Goal: Transaction & Acquisition: Purchase product/service

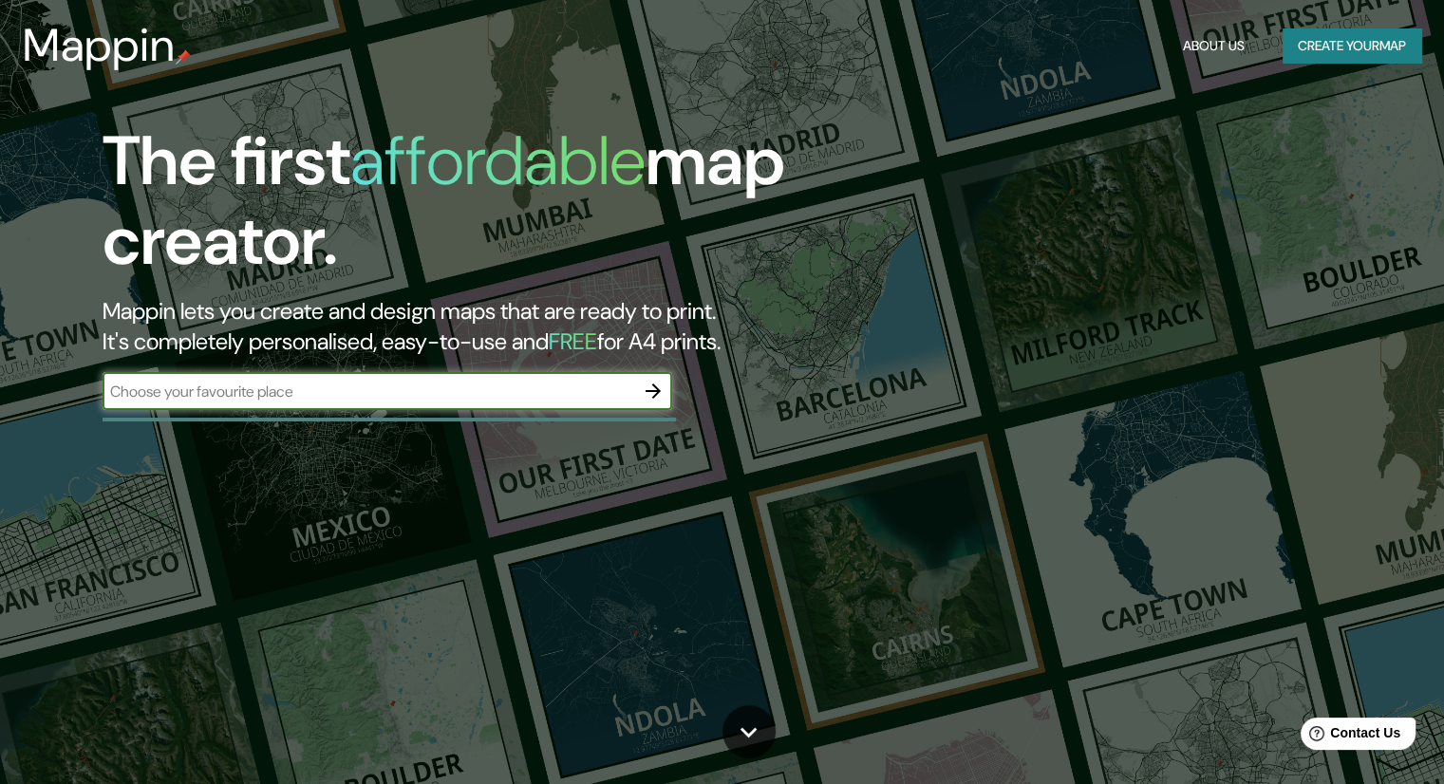
click at [645, 395] on icon "button" at bounding box center [653, 391] width 23 height 23
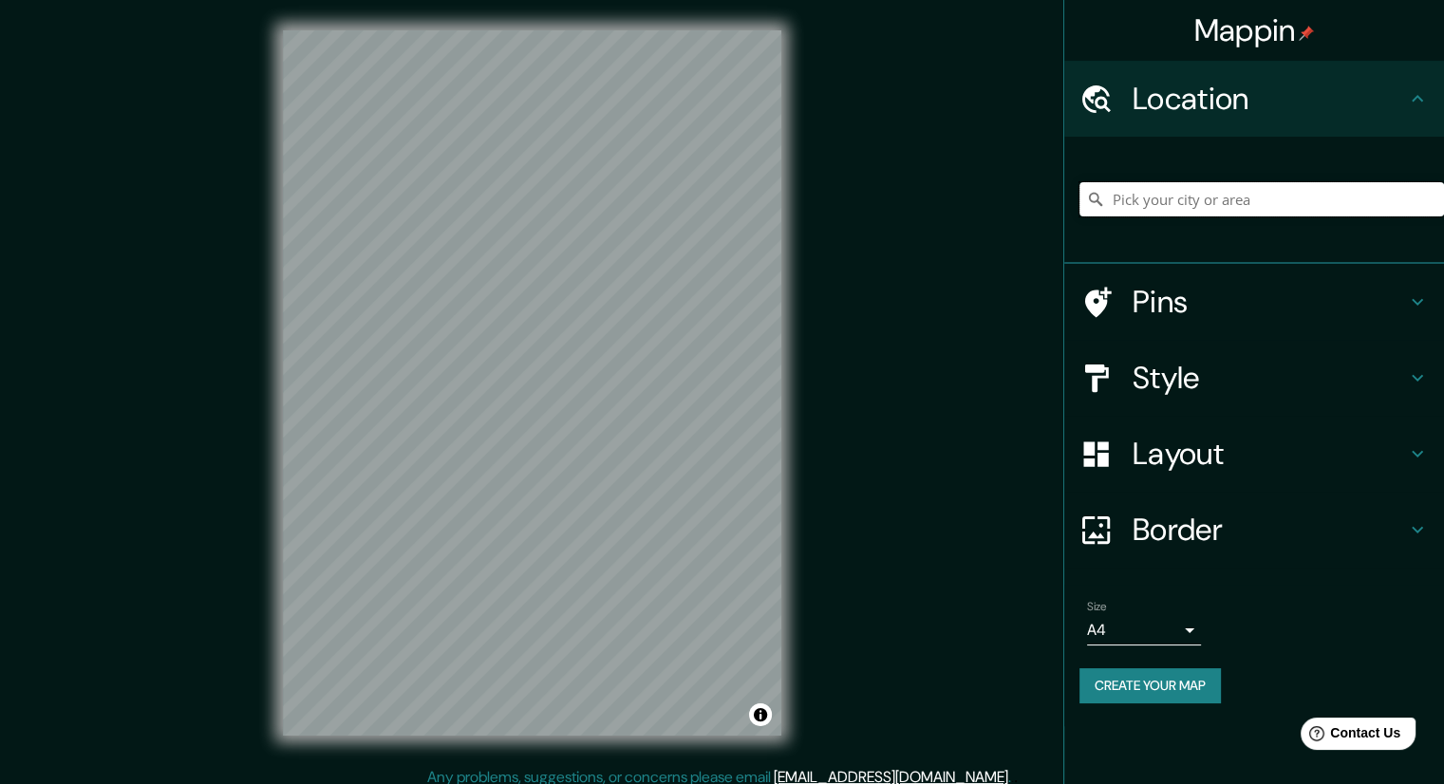
click at [1139, 195] on input "Pick your city or area" at bounding box center [1262, 199] width 365 height 34
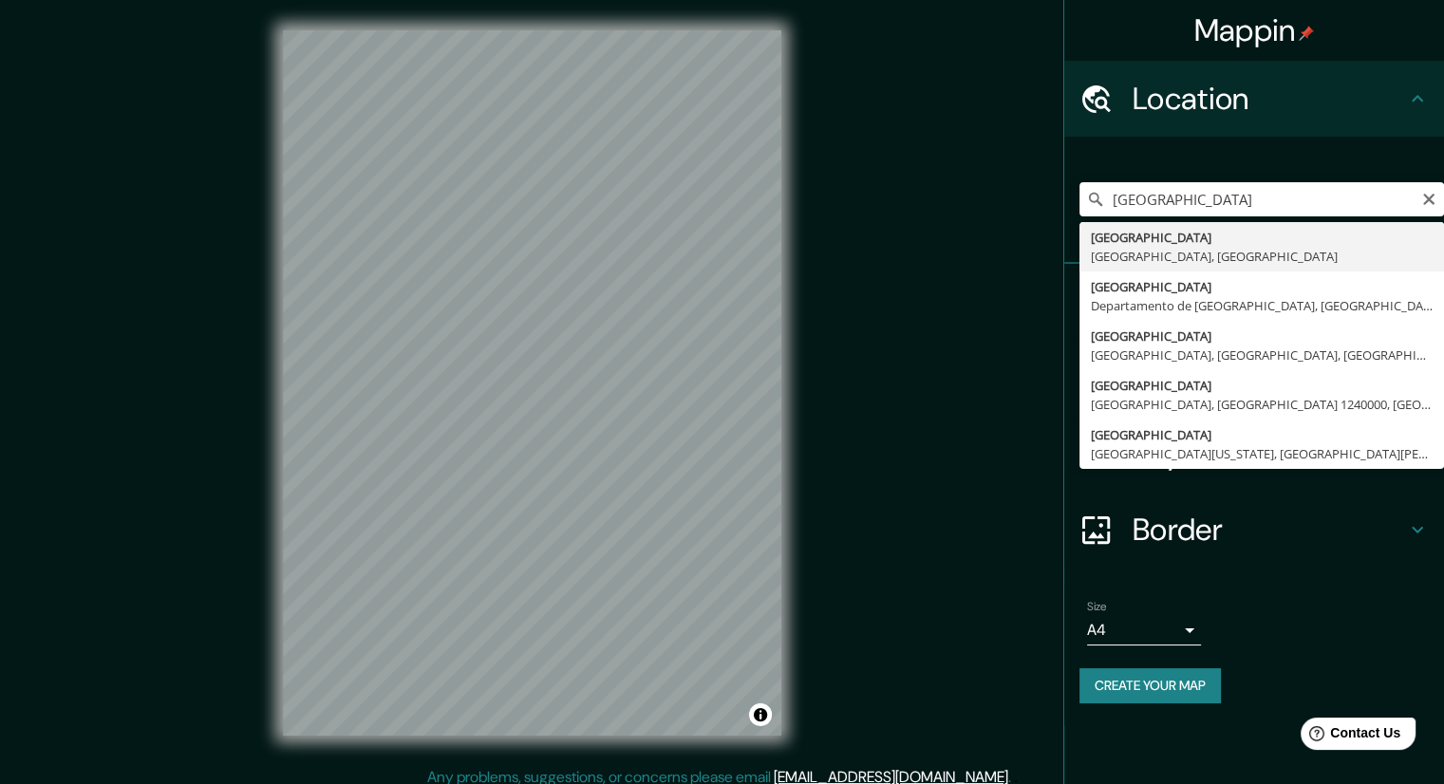
type input "[GEOGRAPHIC_DATA], [GEOGRAPHIC_DATA], [GEOGRAPHIC_DATA]"
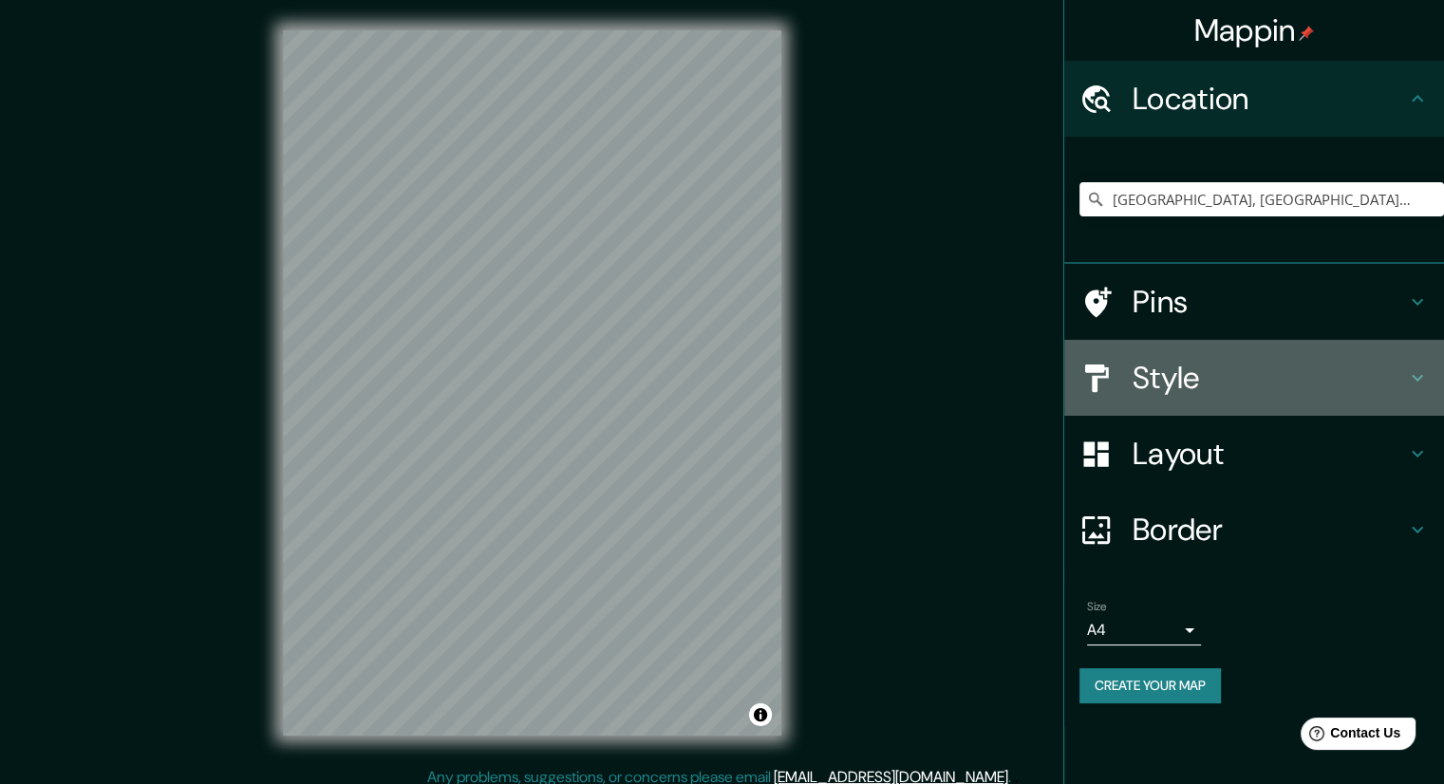
click at [1248, 376] on h4 "Style" at bounding box center [1269, 378] width 273 height 38
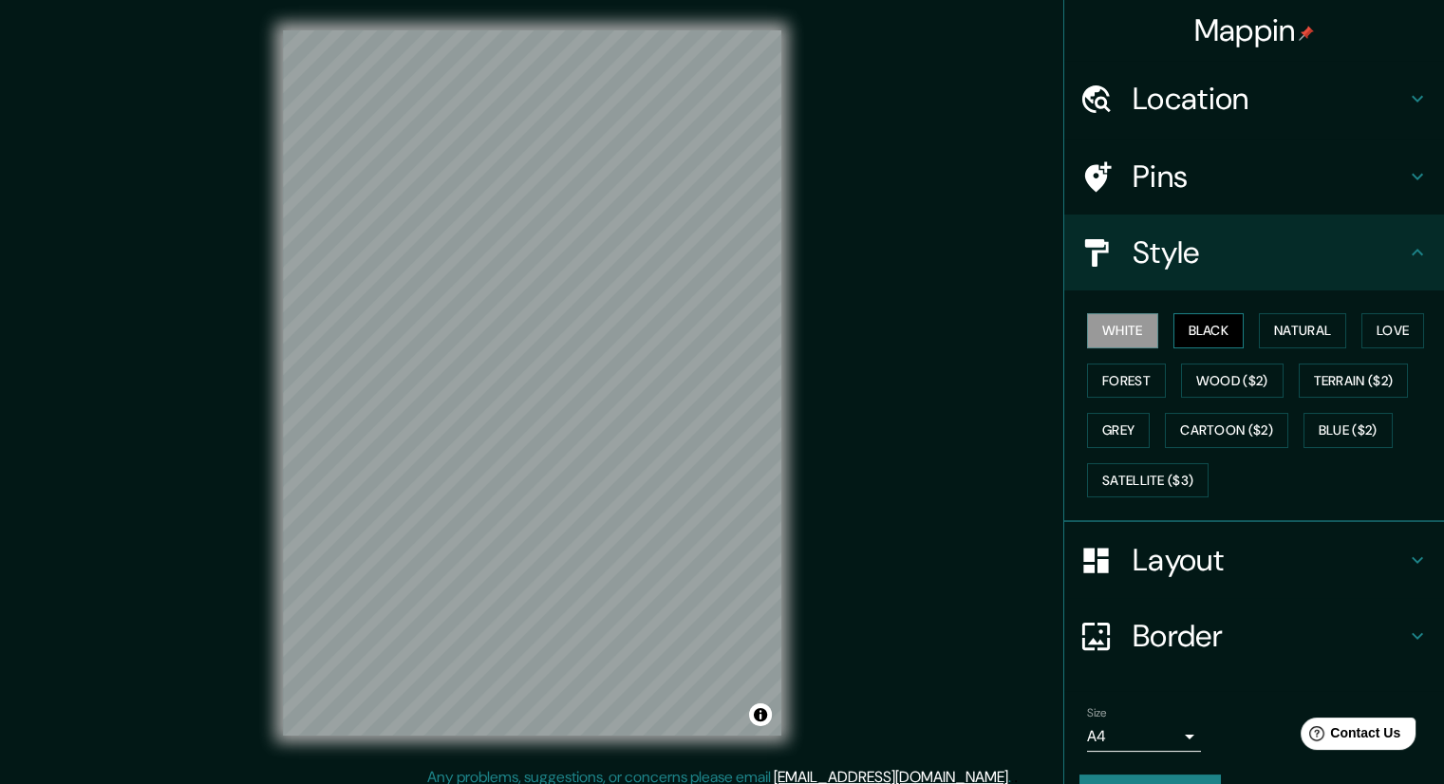
click at [1182, 330] on button "Black" at bounding box center [1209, 330] width 71 height 35
click at [1128, 331] on button "White" at bounding box center [1122, 330] width 71 height 35
click at [1280, 330] on button "Natural" at bounding box center [1302, 330] width 87 height 35
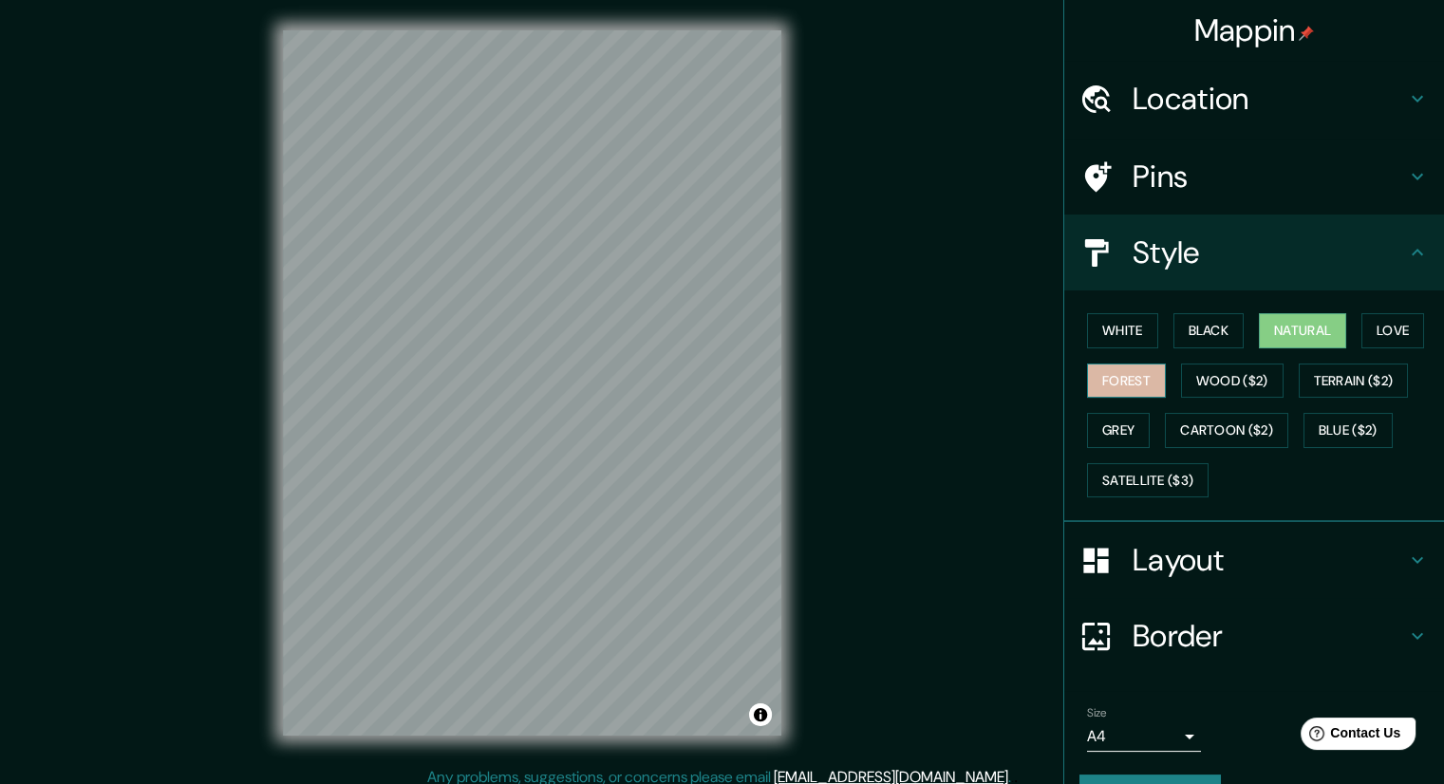
click at [1117, 371] on button "Forest" at bounding box center [1126, 381] width 79 height 35
click at [1198, 366] on button "Wood ($2)" at bounding box center [1232, 381] width 103 height 35
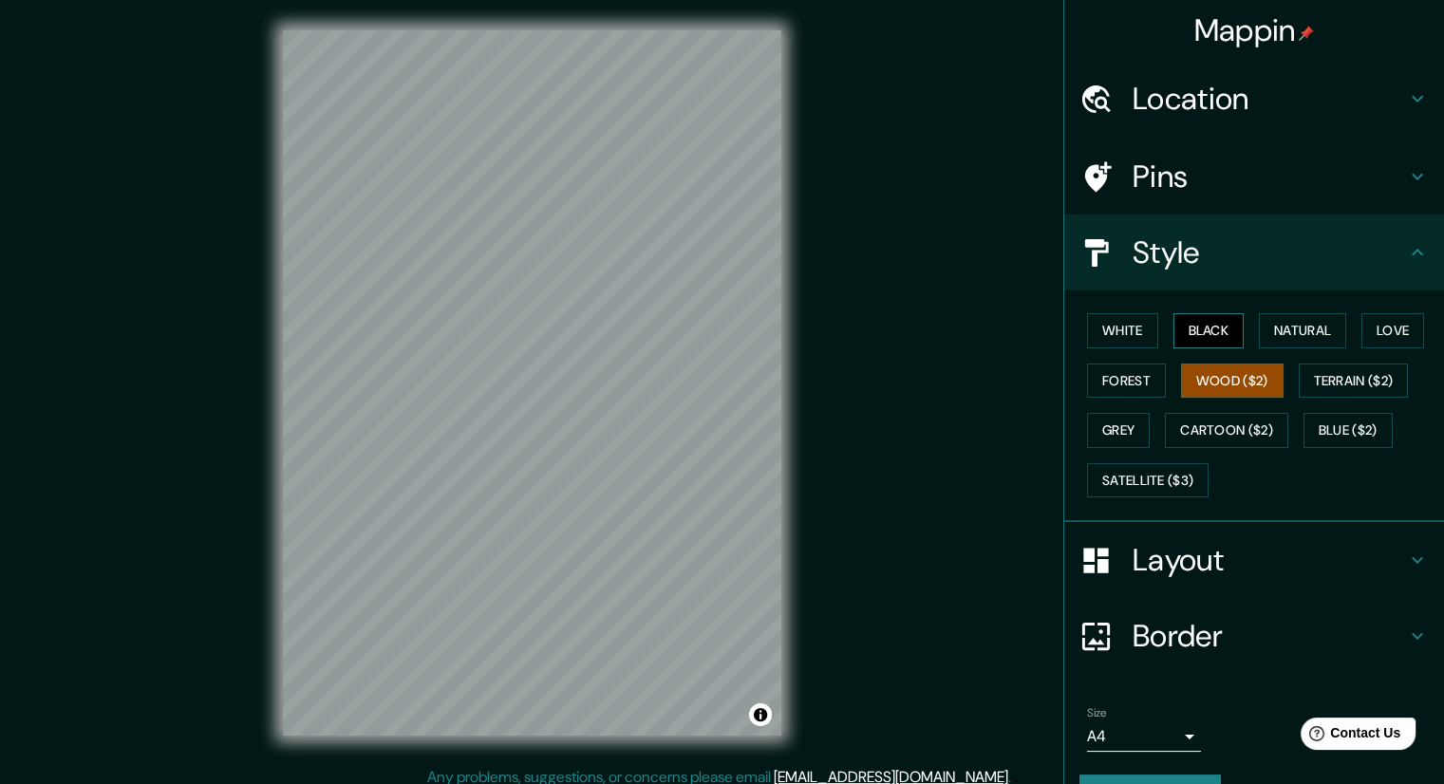
click at [1193, 327] on button "Black" at bounding box center [1209, 330] width 71 height 35
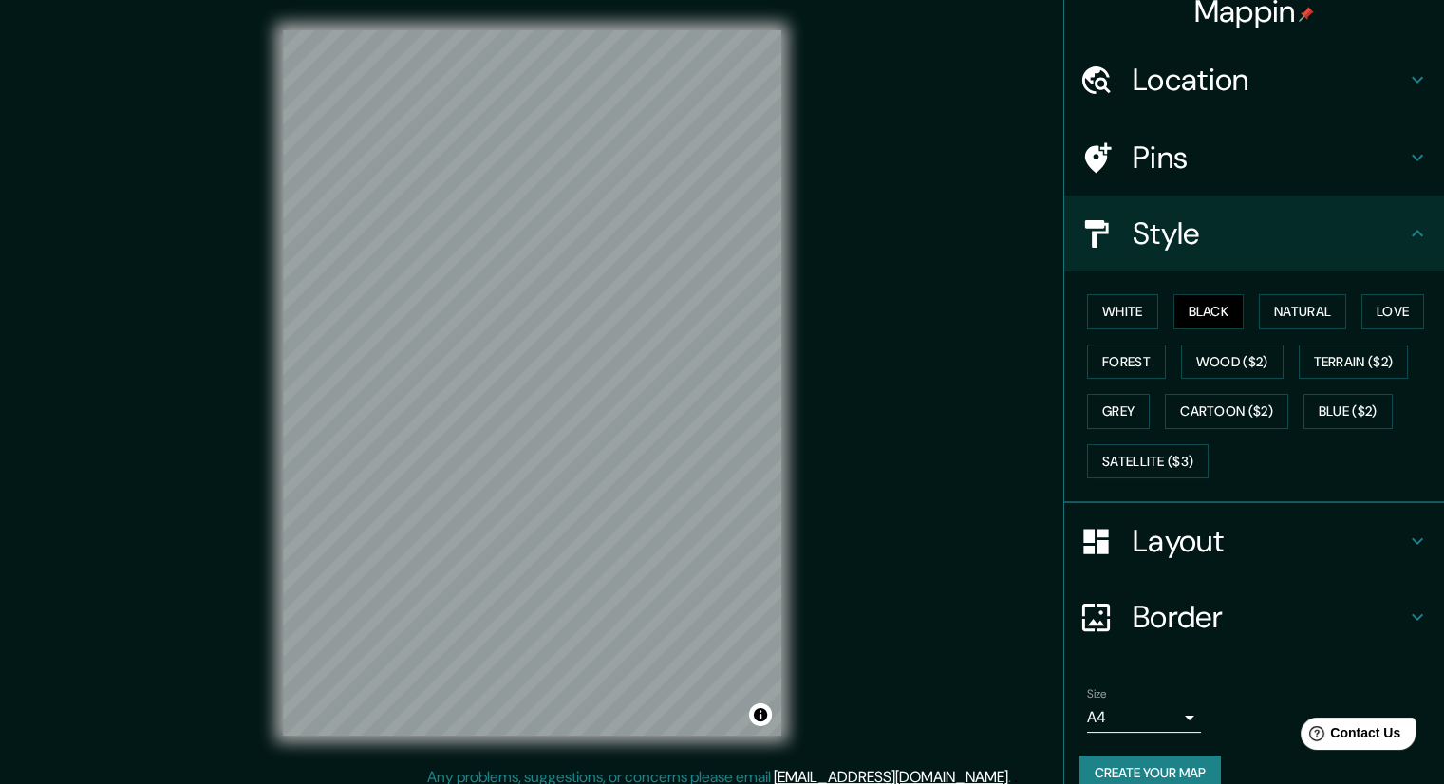
scroll to position [46, 0]
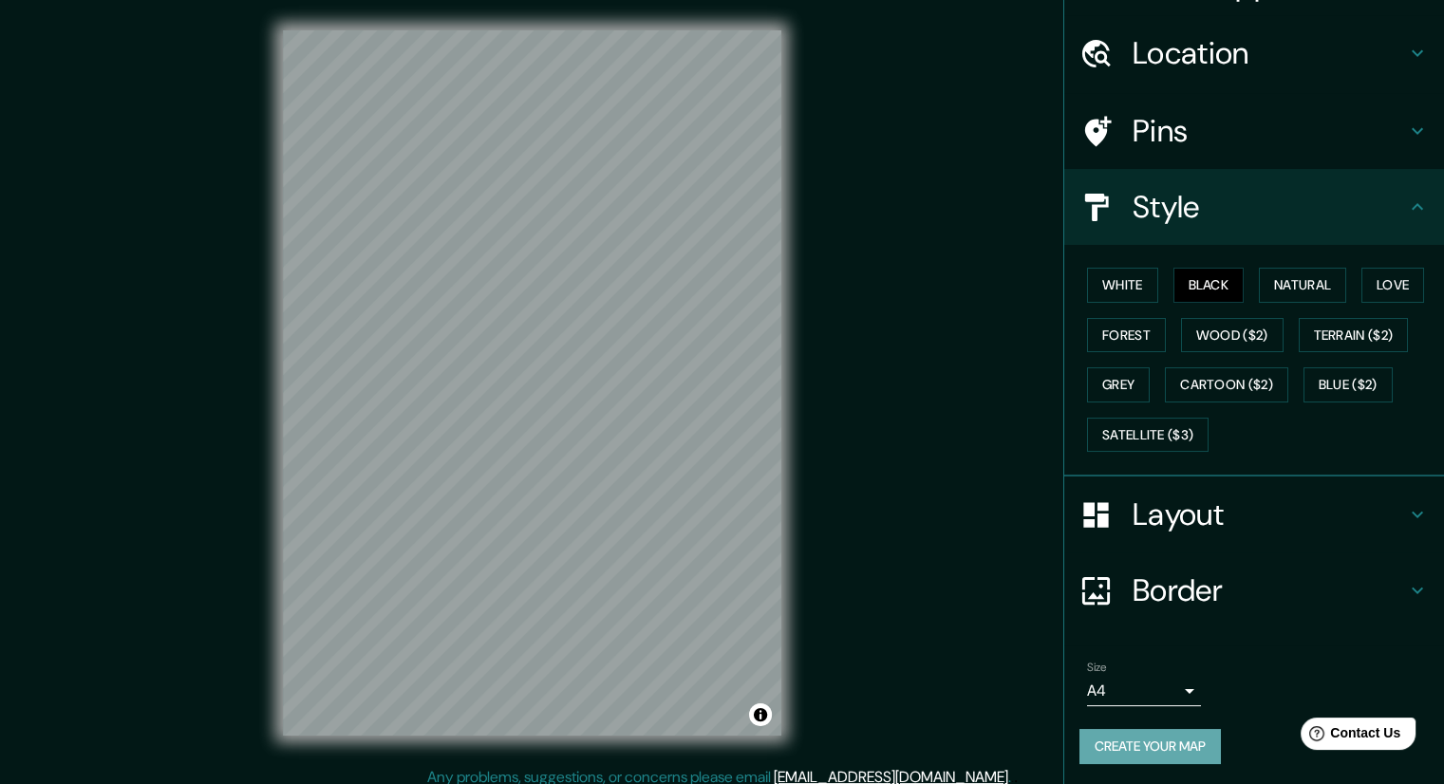
click at [1157, 750] on button "Create your map" at bounding box center [1150, 746] width 141 height 35
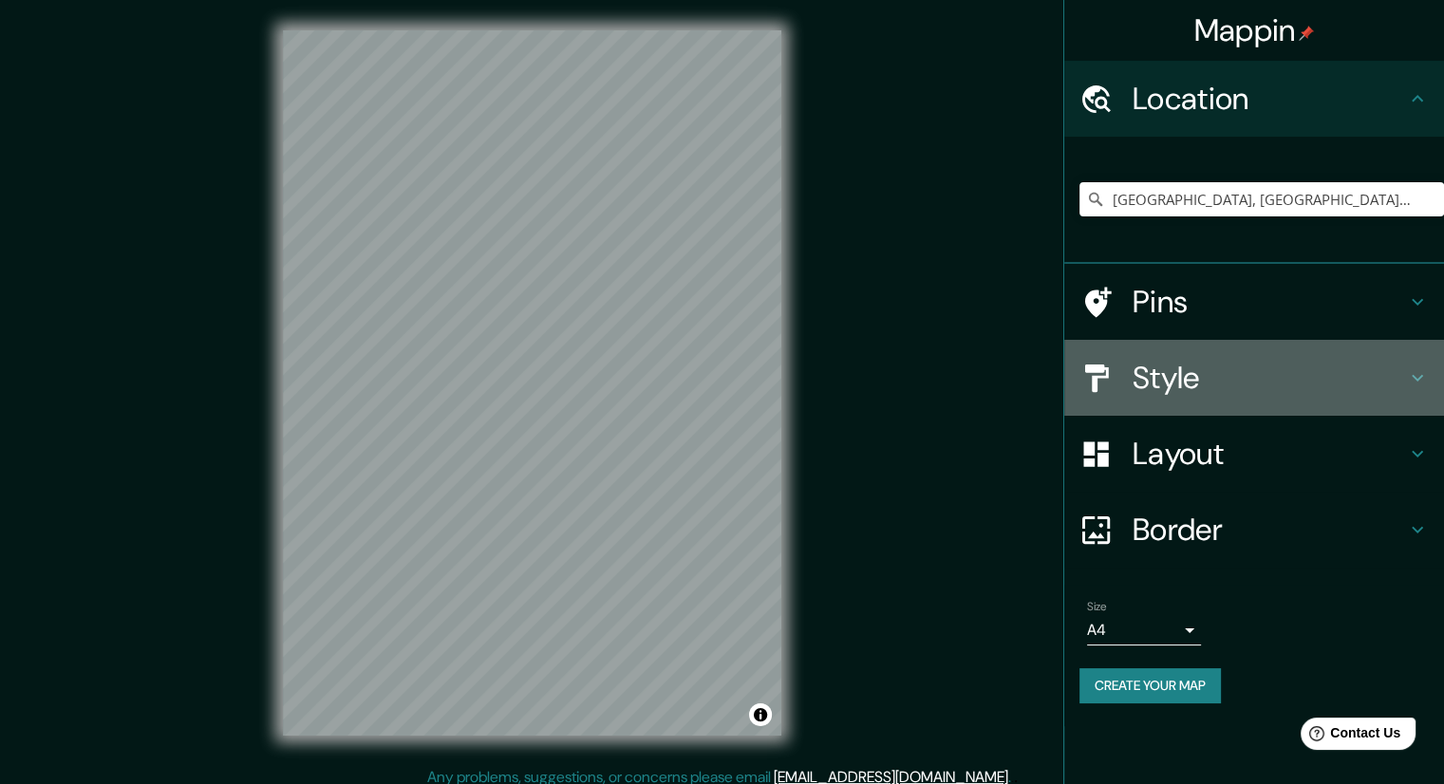
click at [1170, 393] on h4 "Style" at bounding box center [1269, 378] width 273 height 38
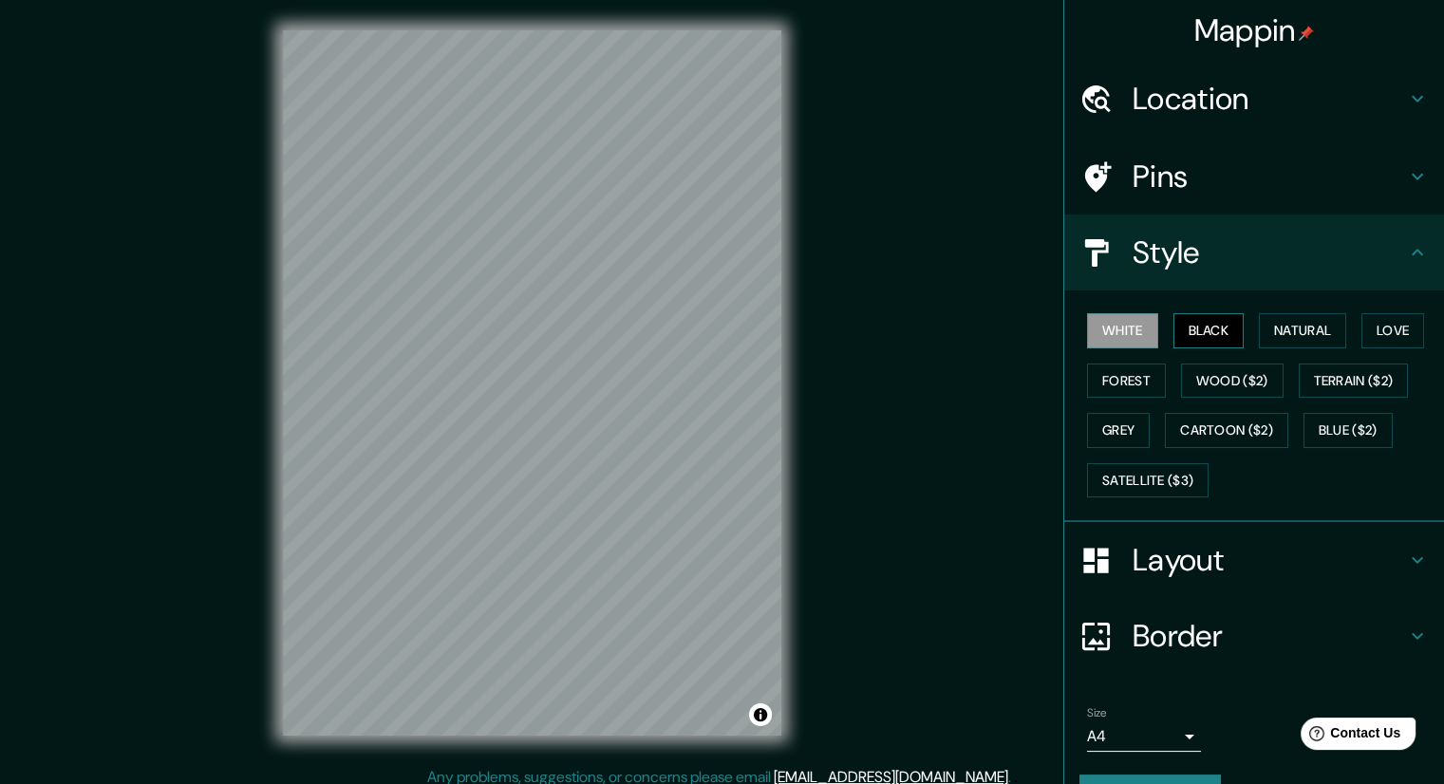
click at [1196, 336] on button "Black" at bounding box center [1209, 330] width 71 height 35
click at [1227, 109] on h4 "Location" at bounding box center [1269, 99] width 273 height 38
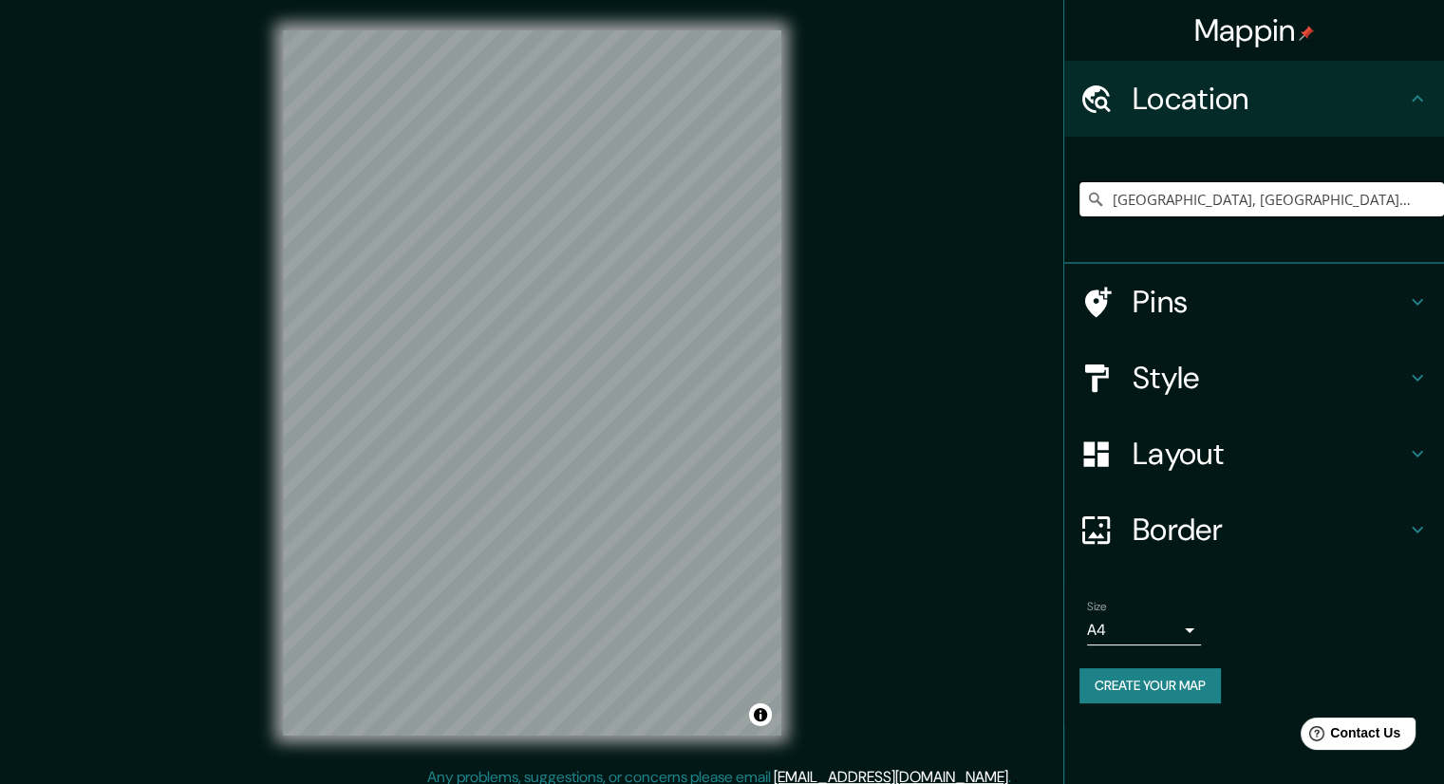
click at [1172, 185] on input "Veracruz, Estado de Veracruz, México" at bounding box center [1262, 199] width 365 height 34
click at [1386, 191] on input "Veracruz, Estado de Veracruz, México" at bounding box center [1262, 199] width 365 height 34
click at [1383, 197] on input "Veracruz, Estado de Veracruz, México" at bounding box center [1262, 199] width 365 height 34
click at [1397, 200] on input "Veracruz, Estado de Veracruz, México" at bounding box center [1262, 199] width 365 height 34
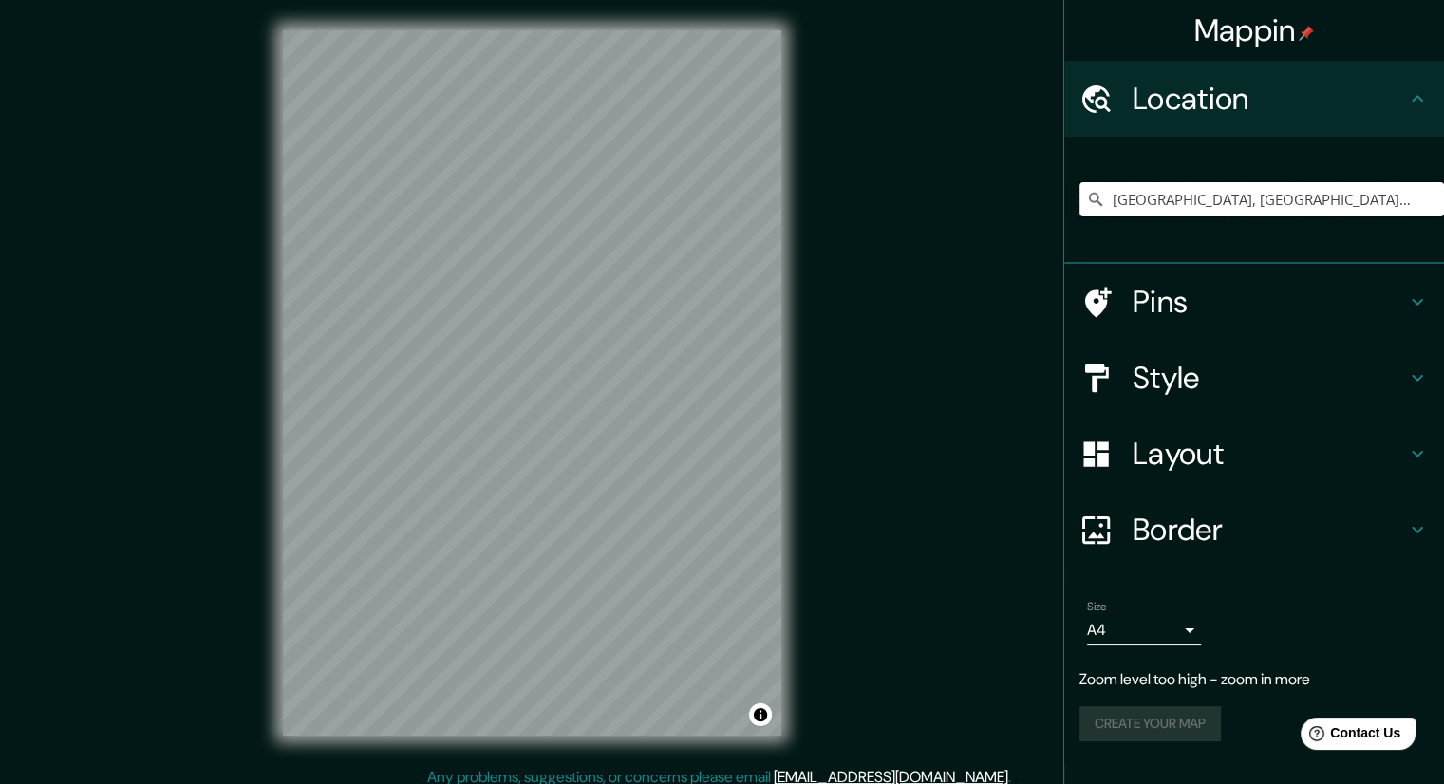
click at [1397, 200] on input "Veracruz, Estado de Veracruz, México" at bounding box center [1262, 199] width 365 height 34
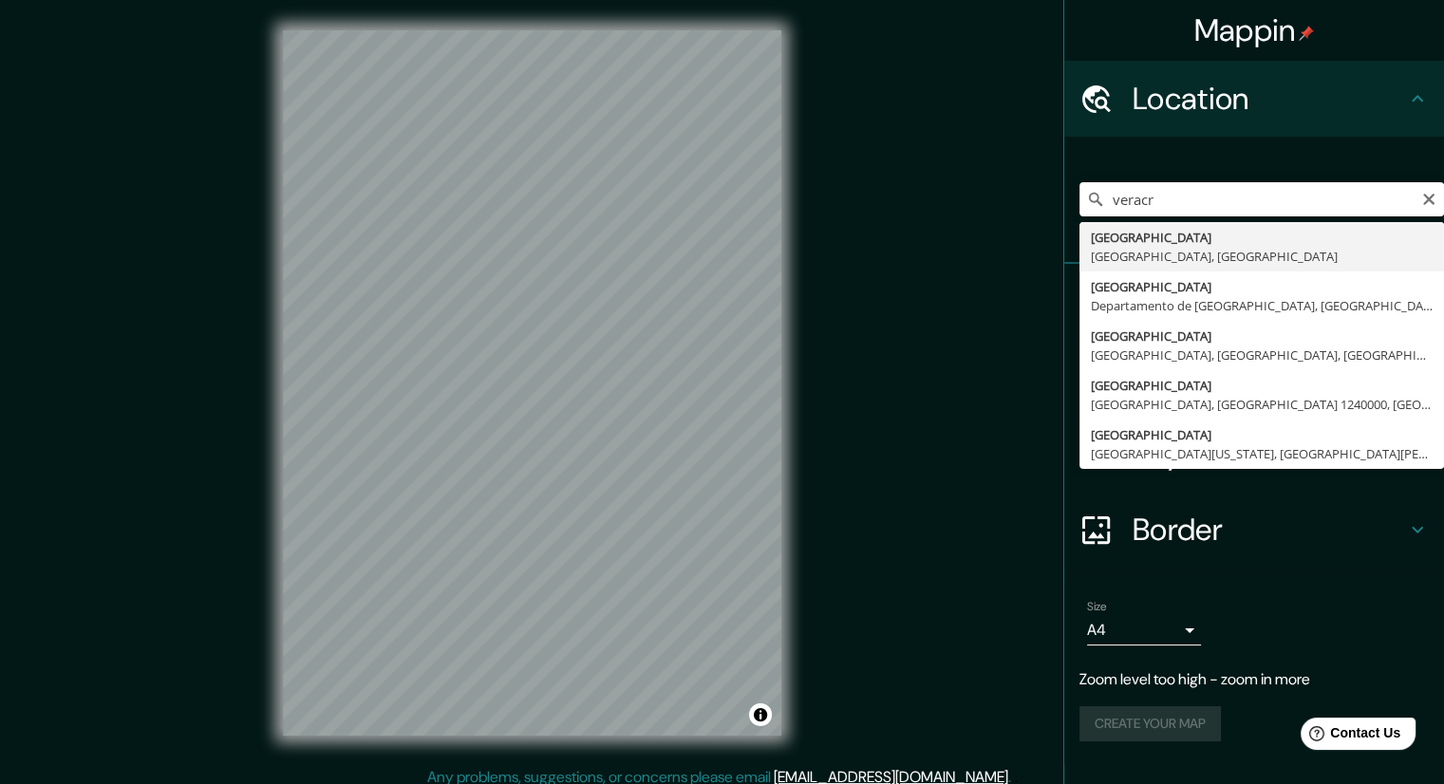
type input "Veracruz, Estado de Veracruz, México"
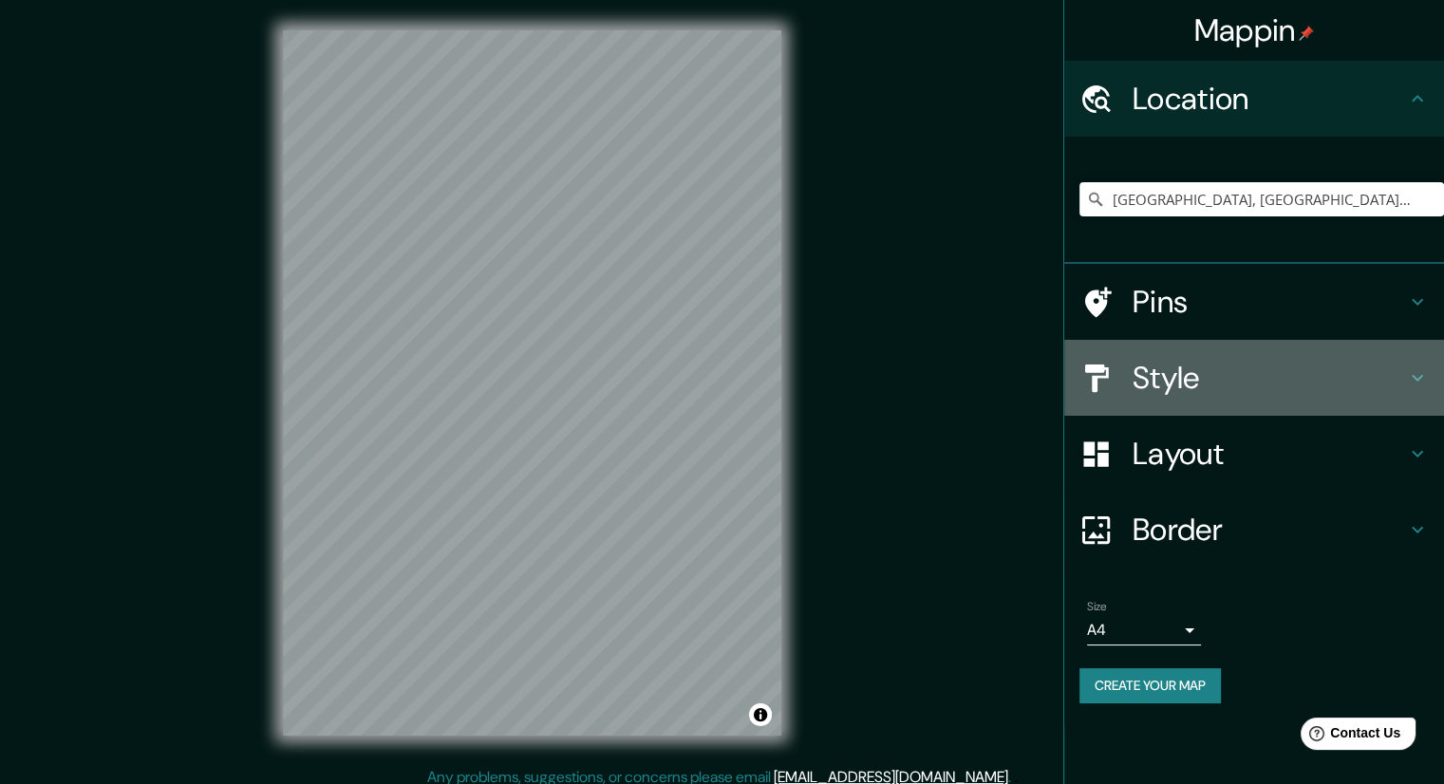
click at [1414, 367] on icon at bounding box center [1417, 378] width 23 height 23
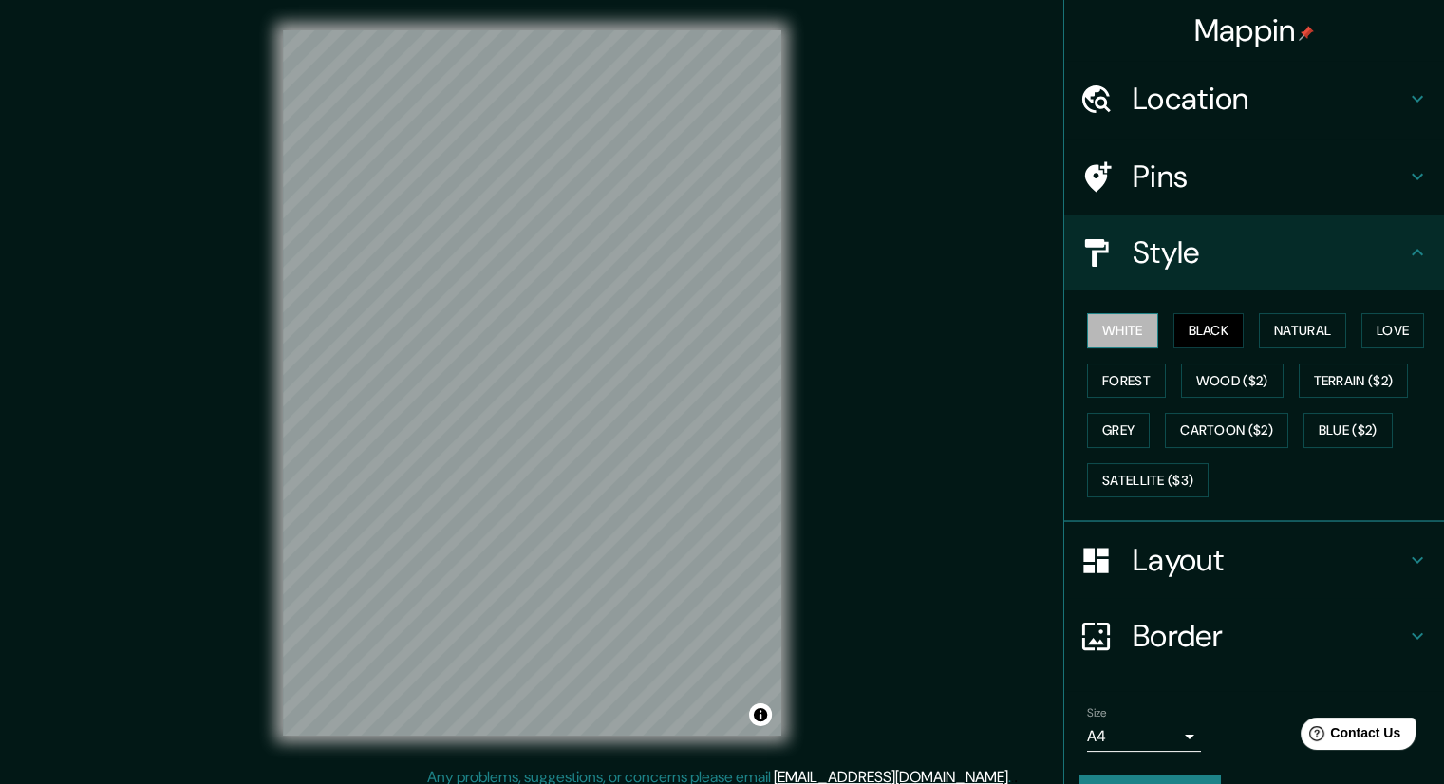
click at [1088, 331] on button "White" at bounding box center [1122, 330] width 71 height 35
click at [1134, 483] on button "Satellite ($3)" at bounding box center [1148, 480] width 122 height 35
click at [1187, 327] on button "Black" at bounding box center [1209, 330] width 71 height 35
click at [1119, 477] on button "Satellite ($3)" at bounding box center [1148, 480] width 122 height 35
click at [1198, 322] on button "Black" at bounding box center [1209, 330] width 71 height 35
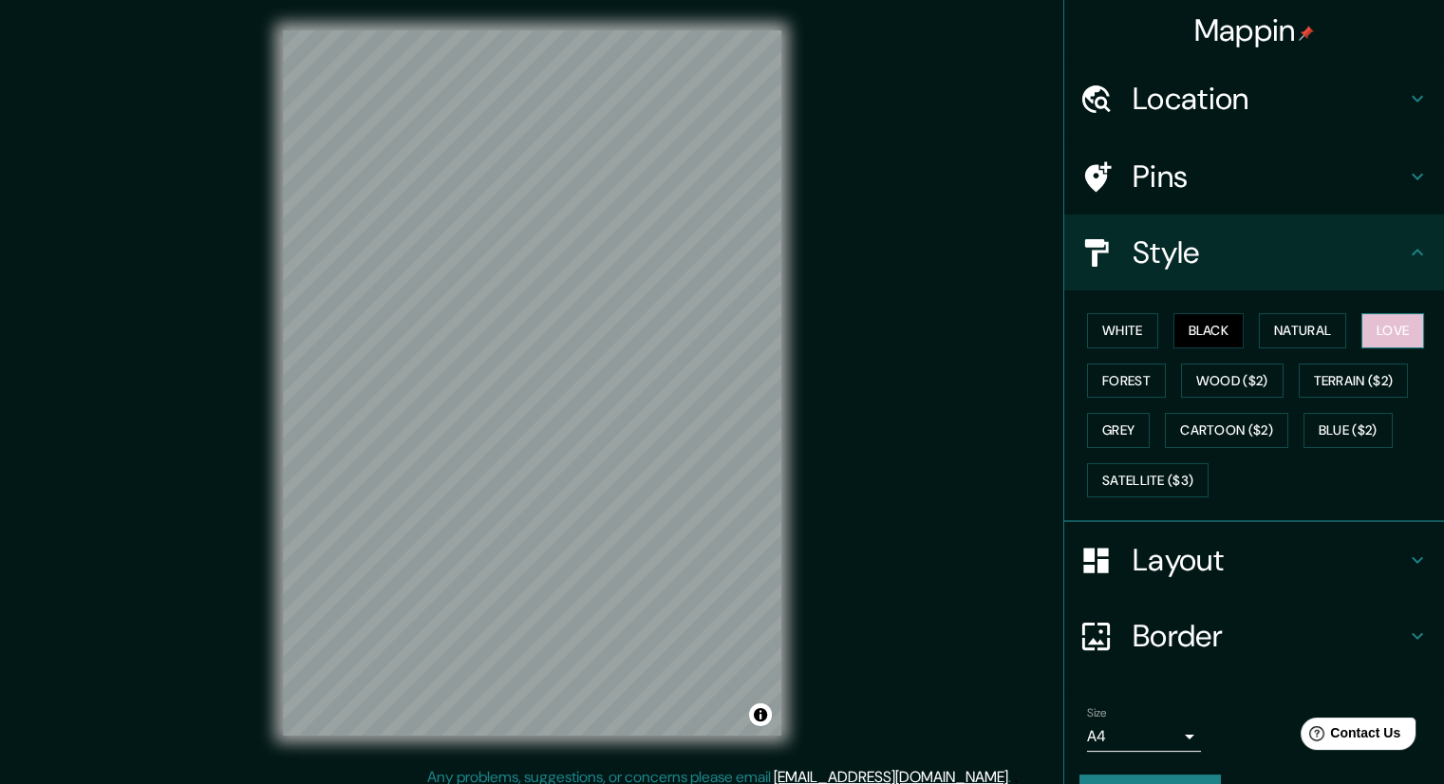
click at [1368, 321] on button "Love" at bounding box center [1393, 330] width 63 height 35
click at [1174, 324] on button "Black" at bounding box center [1209, 330] width 71 height 35
click at [1329, 426] on button "Blue ($2)" at bounding box center [1348, 430] width 89 height 35
click at [1121, 335] on button "White" at bounding box center [1122, 330] width 71 height 35
click at [1196, 322] on button "Black" at bounding box center [1209, 330] width 71 height 35
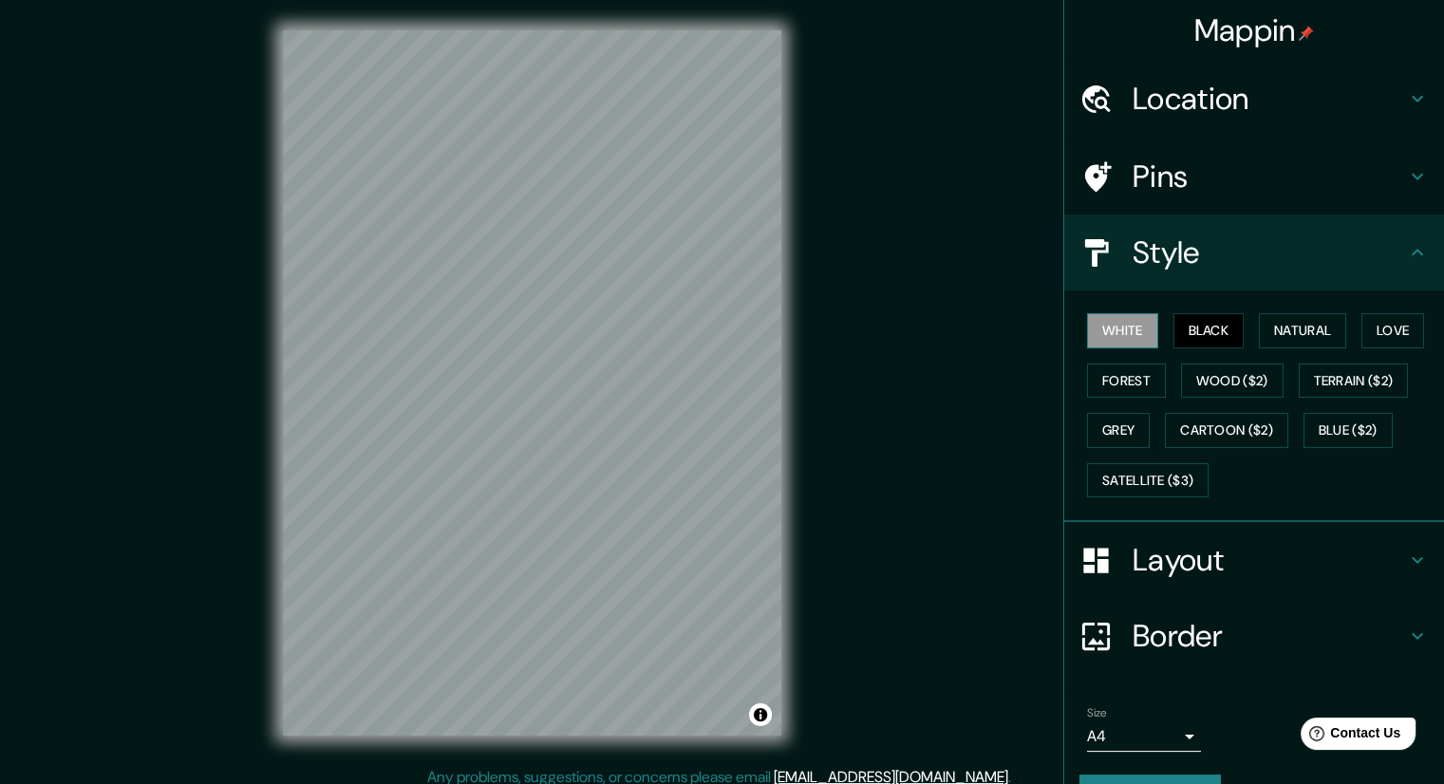
click at [1106, 334] on button "White" at bounding box center [1122, 330] width 71 height 35
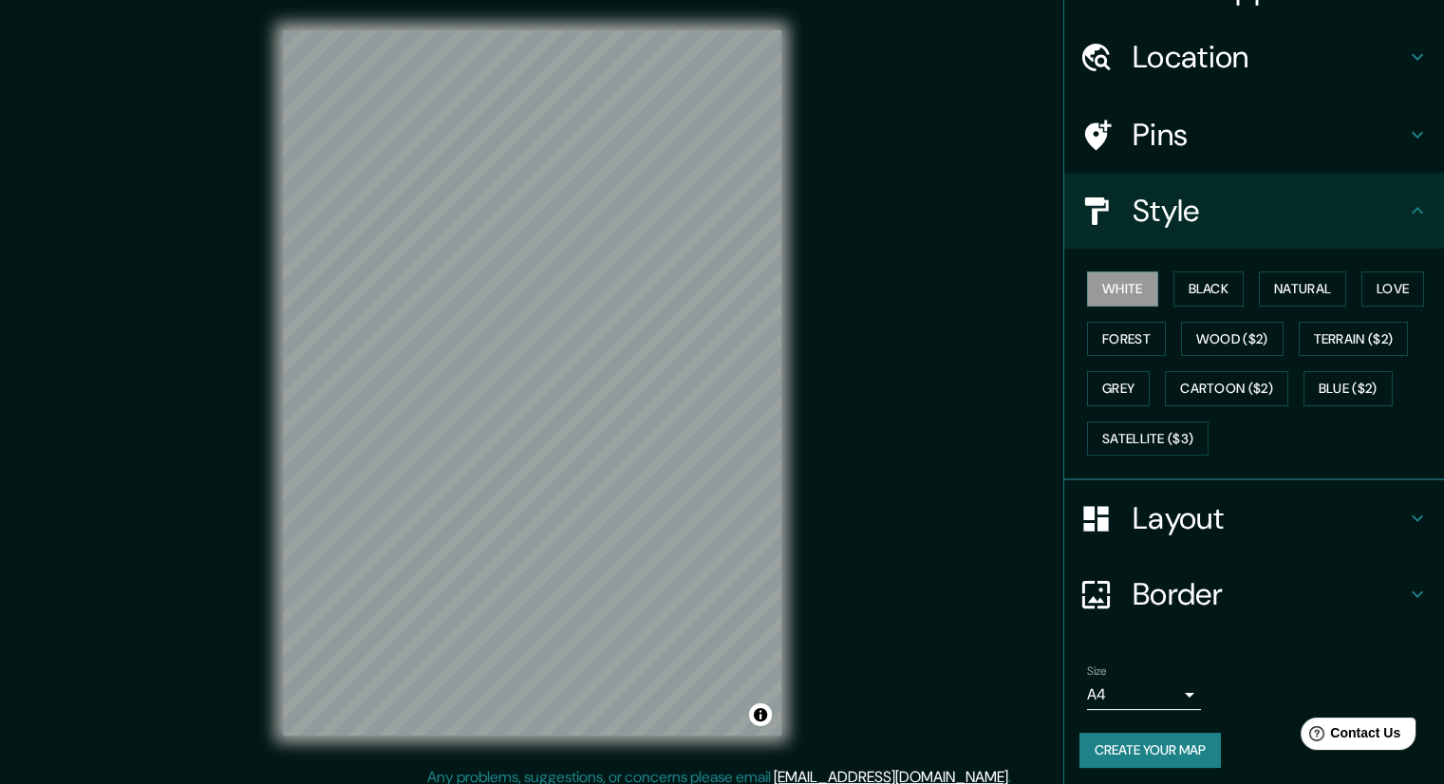
scroll to position [46, 0]
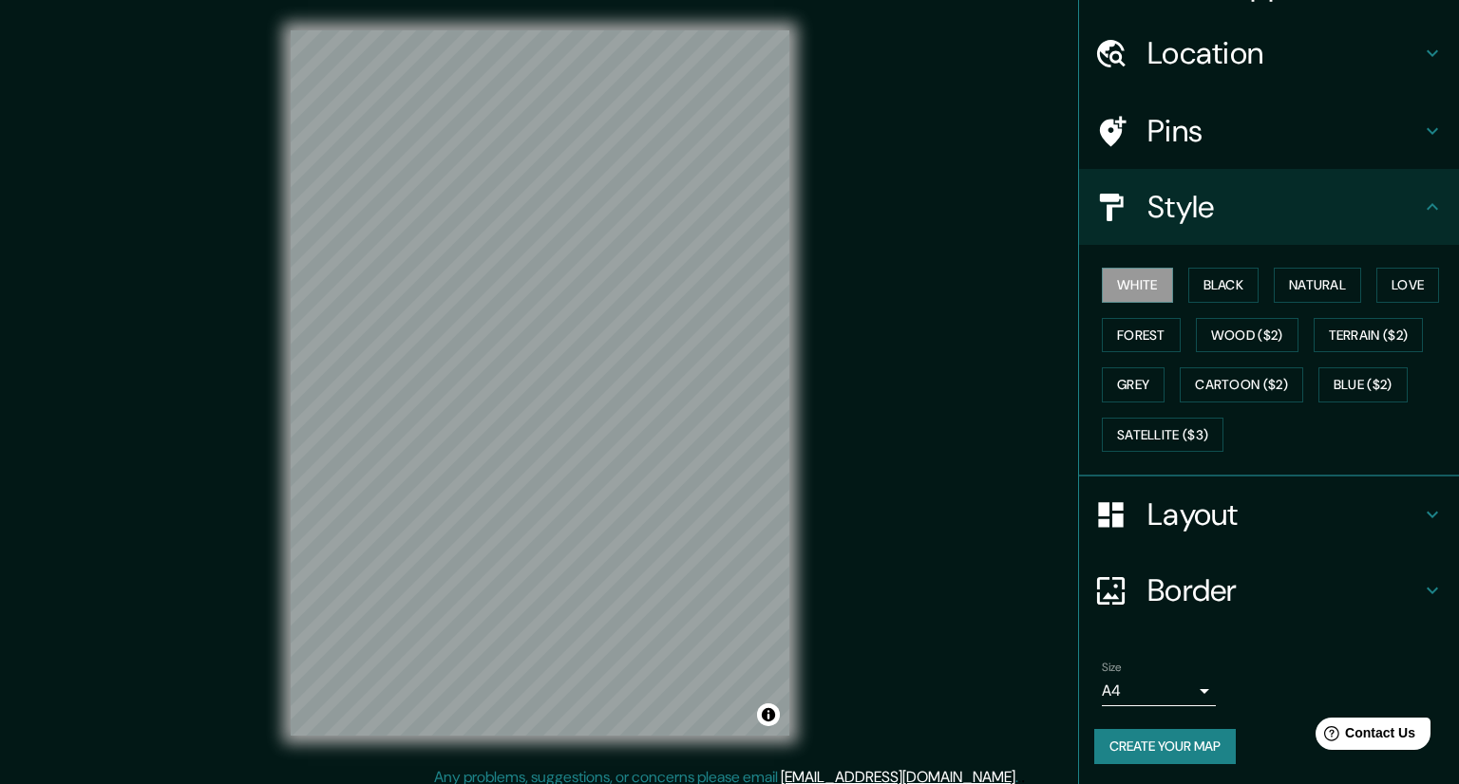
click at [1139, 694] on body "Mappin Location Veracruz, Estado de Veracruz, México Pins Style White Black Nat…" at bounding box center [729, 392] width 1459 height 784
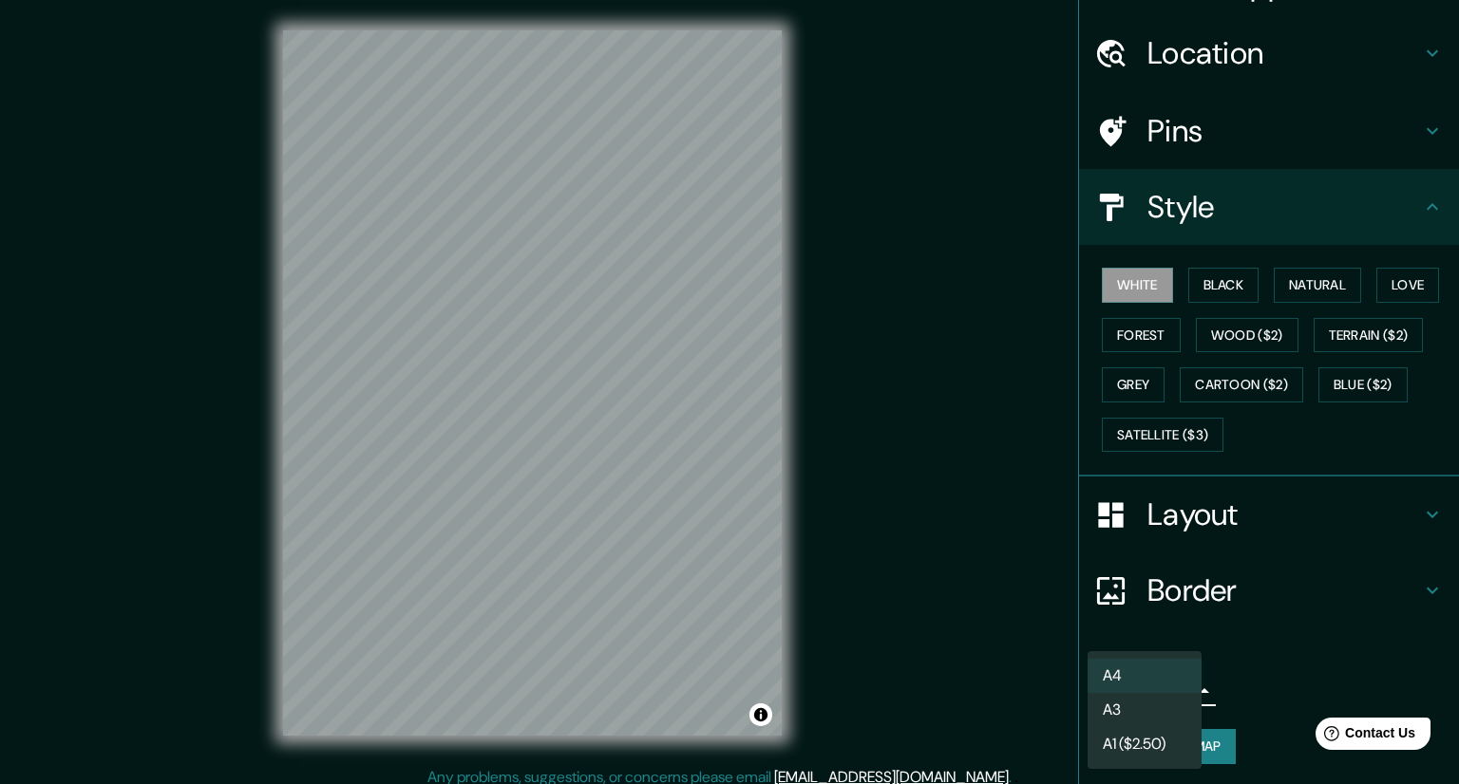
click at [1140, 707] on li "A3" at bounding box center [1144, 710] width 114 height 34
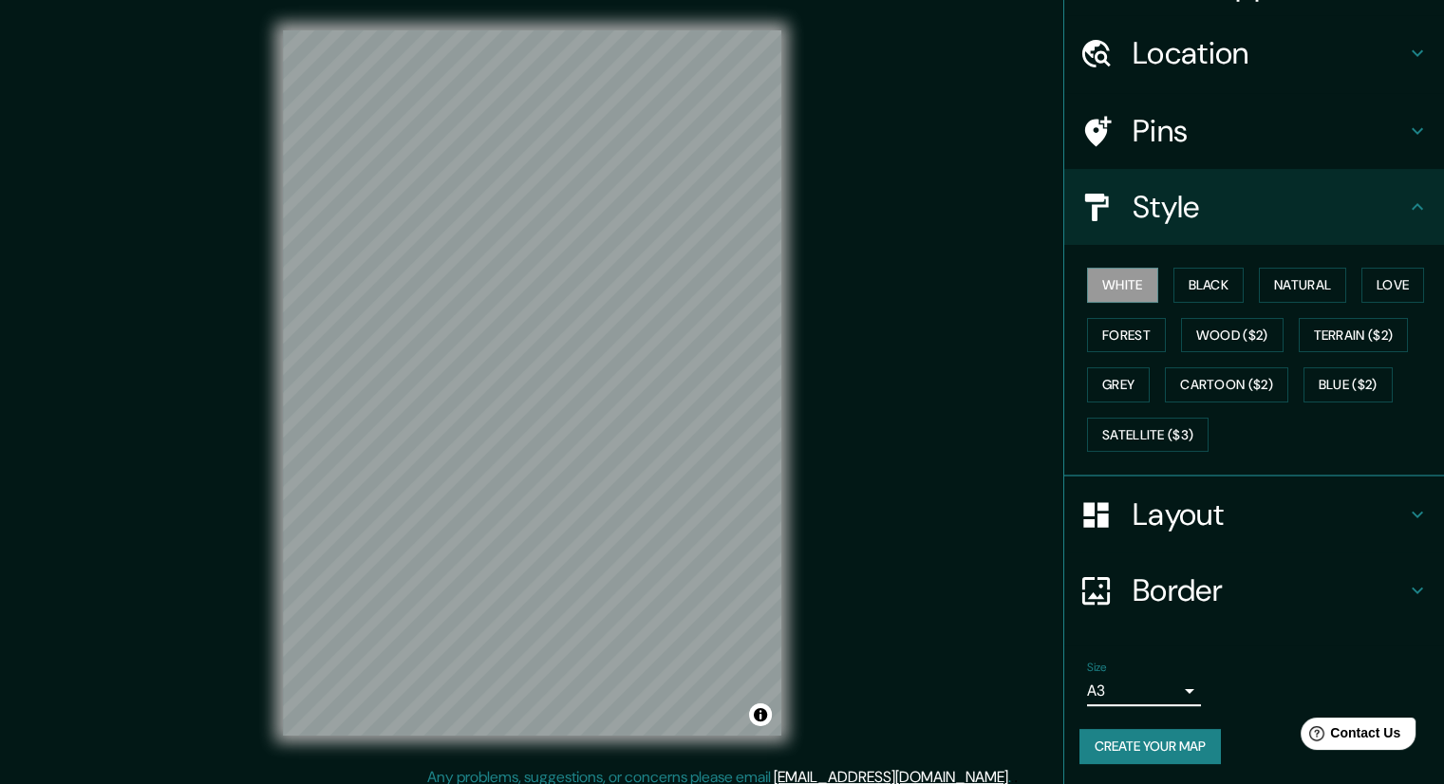
click at [1225, 510] on h4 "Layout" at bounding box center [1269, 515] width 273 height 38
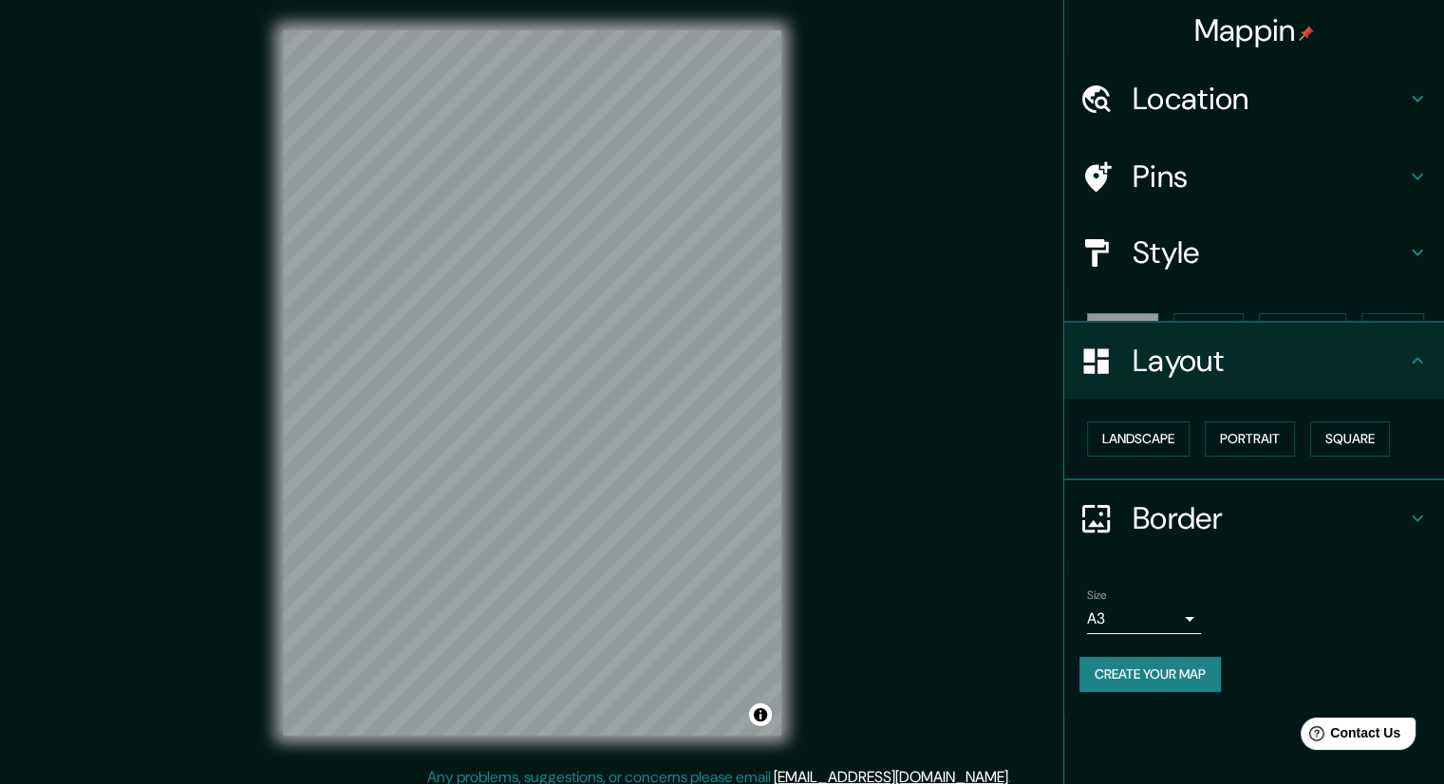
scroll to position [0, 0]
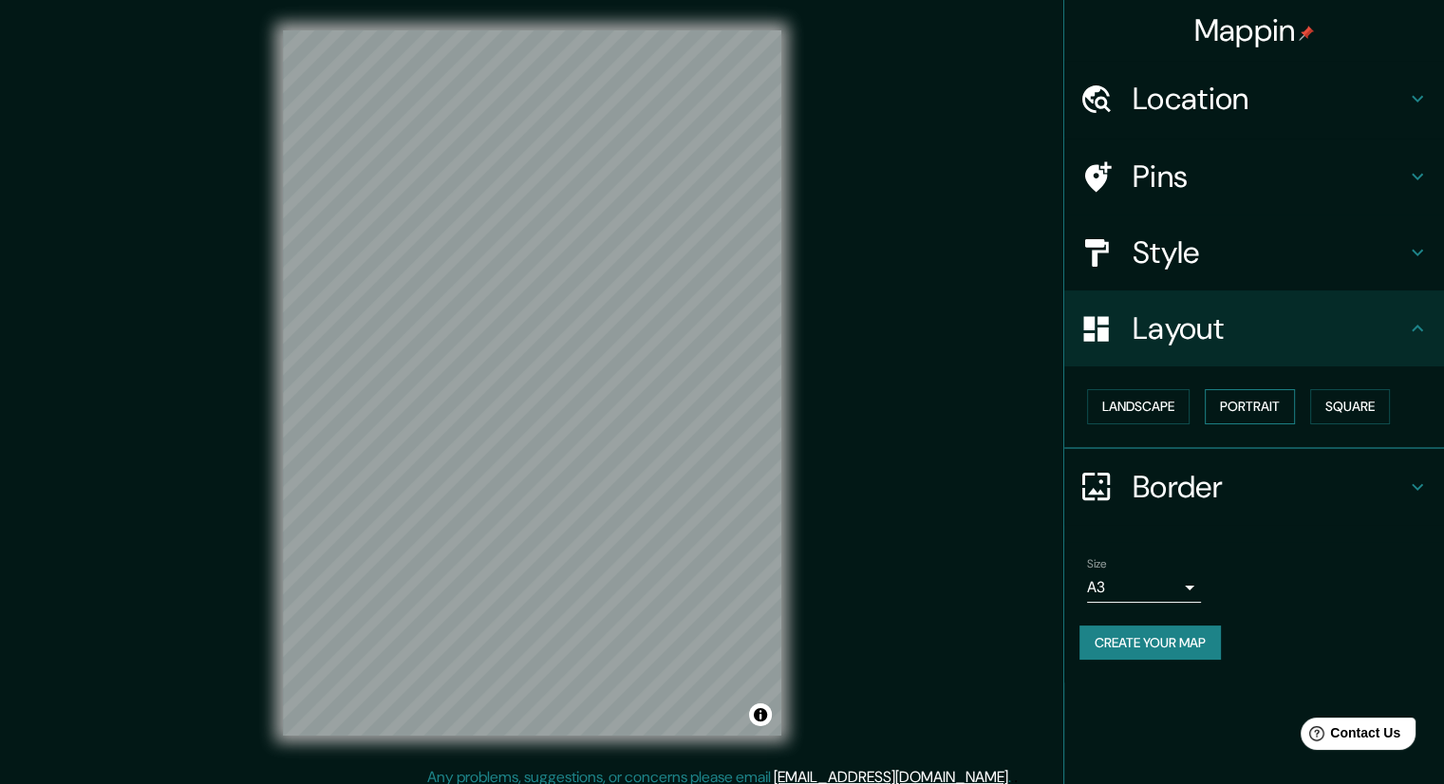
click at [1277, 399] on button "Portrait" at bounding box center [1250, 406] width 90 height 35
click at [1140, 402] on button "Landscape" at bounding box center [1138, 406] width 103 height 35
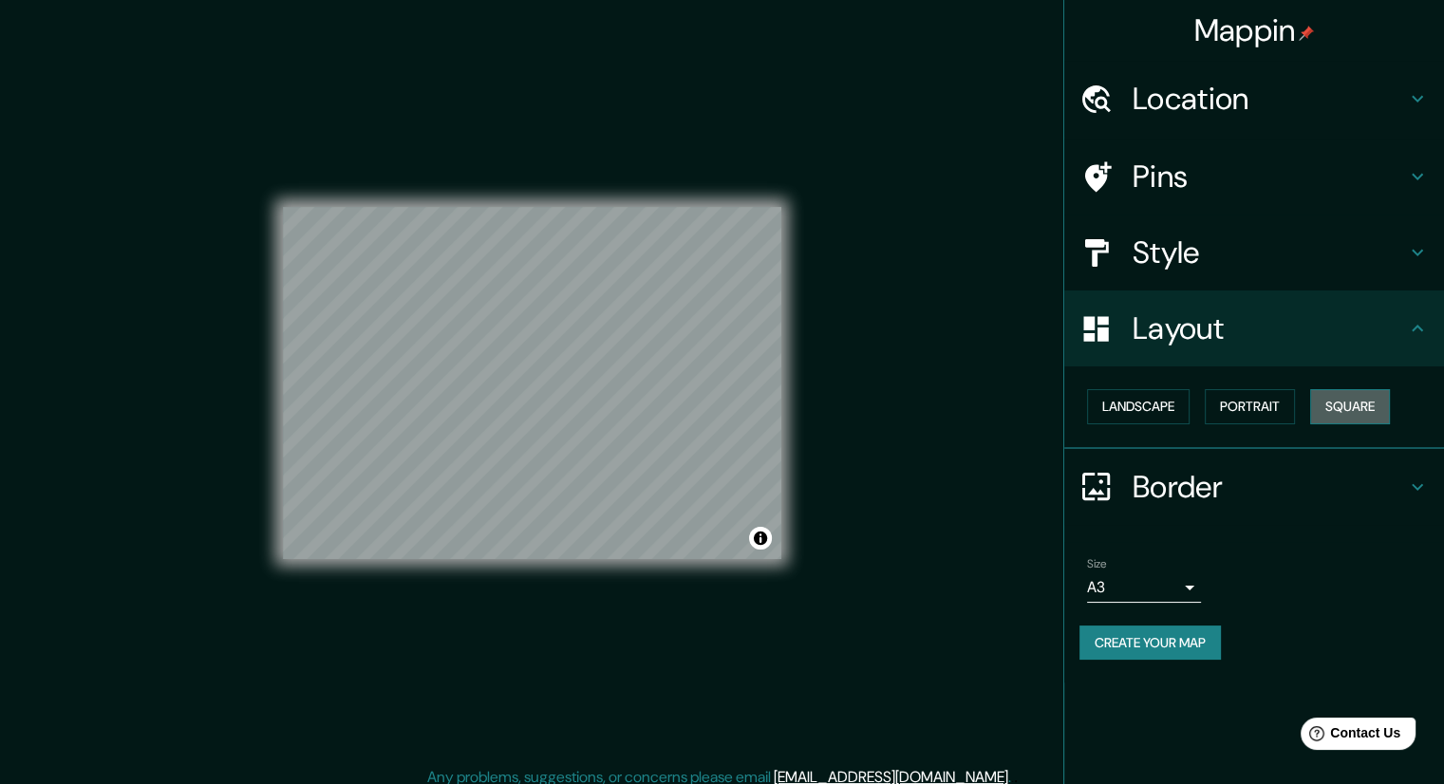
click at [1360, 409] on button "Square" at bounding box center [1350, 406] width 80 height 35
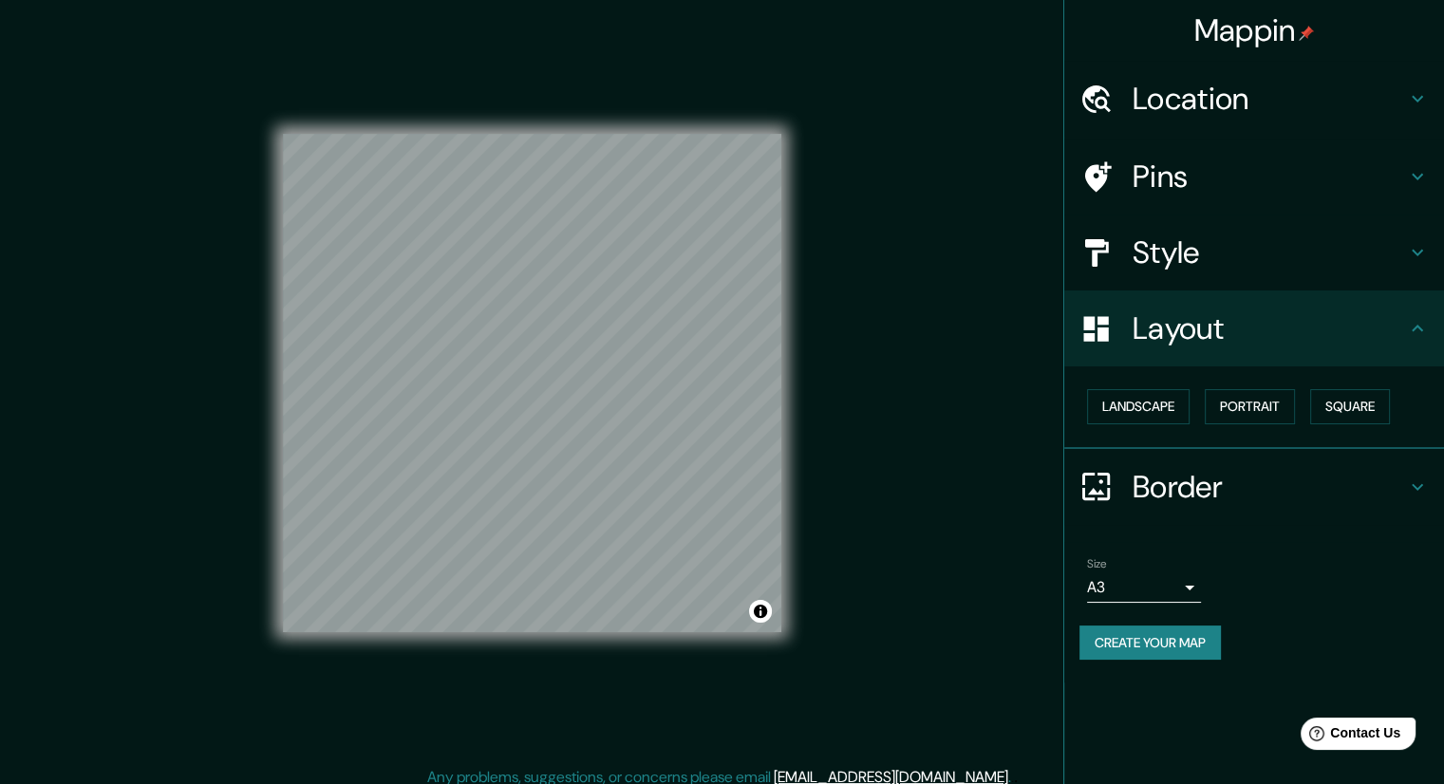
drag, startPoint x: 782, startPoint y: 386, endPoint x: 943, endPoint y: 263, distance: 202.5
click at [943, 263] on div "Mappin Location Veracruz, Estado de Veracruz, México Pins Style Layout Landscap…" at bounding box center [722, 398] width 1444 height 797
